Goal: Information Seeking & Learning: Learn about a topic

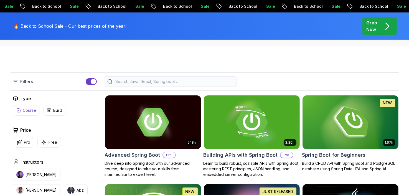
click at [30, 113] on button "Course" at bounding box center [26, 110] width 27 height 11
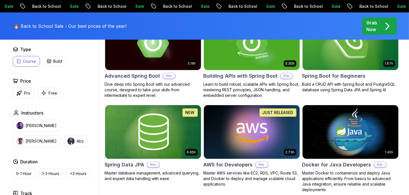
scroll to position [194, 0]
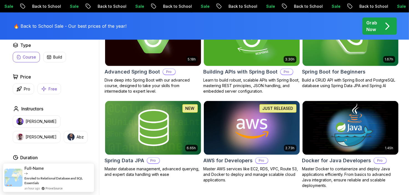
click at [52, 91] on p "Free" at bounding box center [53, 89] width 9 height 6
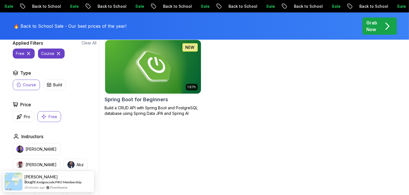
scroll to position [139, 0]
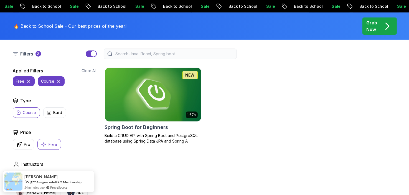
click at [30, 116] on button "Course" at bounding box center [26, 112] width 27 height 11
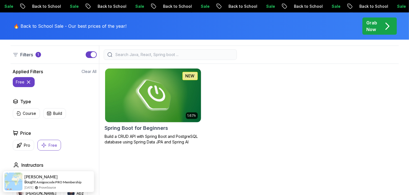
scroll to position [139, 0]
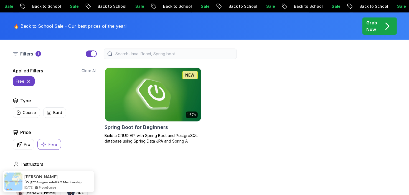
click at [50, 143] on p "Free" at bounding box center [53, 145] width 9 height 6
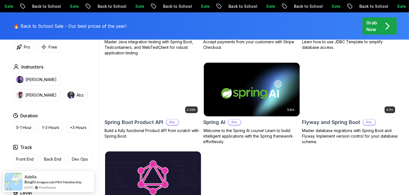
scroll to position [444, 0]
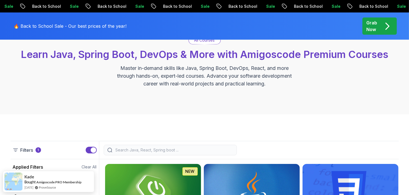
scroll to position [28, 0]
